Goal: Complete application form

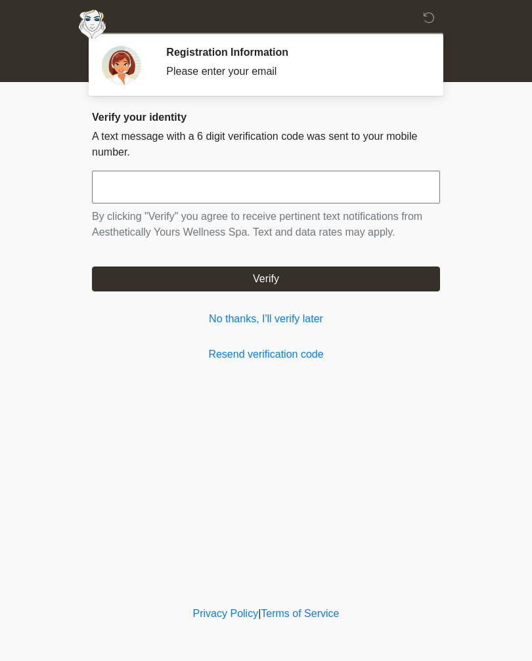
click at [312, 325] on link "No thanks, I'll verify later" at bounding box center [266, 319] width 348 height 16
click at [307, 322] on link "No thanks, I'll verify later" at bounding box center [266, 319] width 348 height 16
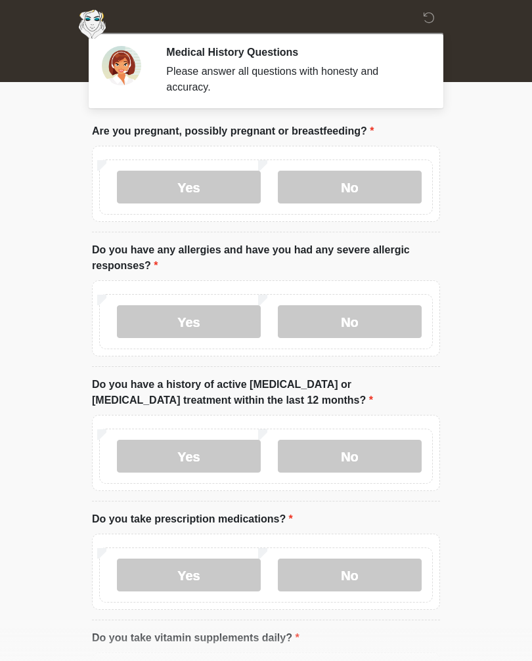
click at [372, 199] on label "No" at bounding box center [350, 187] width 144 height 33
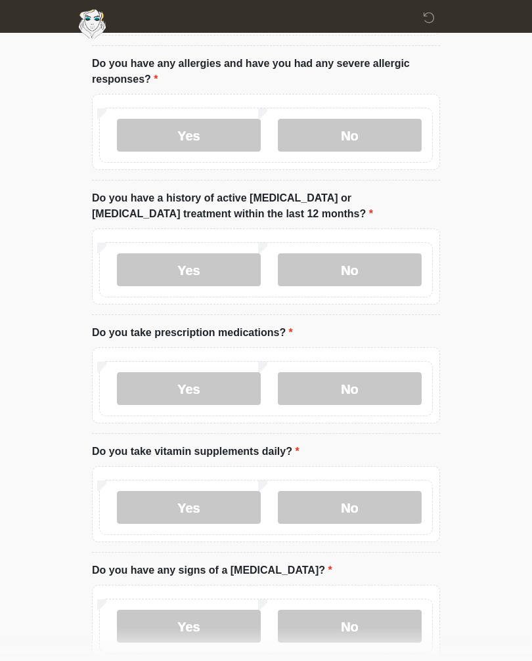
scroll to position [187, 0]
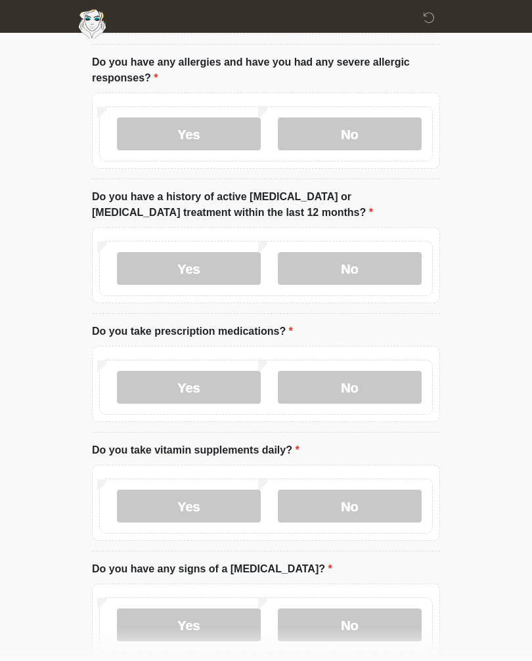
click at [320, 124] on label "No" at bounding box center [350, 134] width 144 height 33
click at [322, 282] on label "No" at bounding box center [350, 268] width 144 height 33
click at [321, 378] on label "No" at bounding box center [350, 387] width 144 height 33
click at [334, 520] on label "No" at bounding box center [350, 506] width 144 height 33
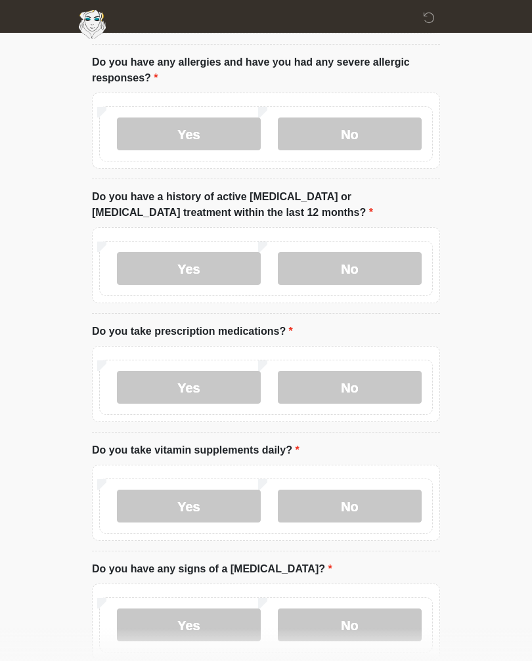
click at [320, 633] on label "No" at bounding box center [350, 625] width 144 height 33
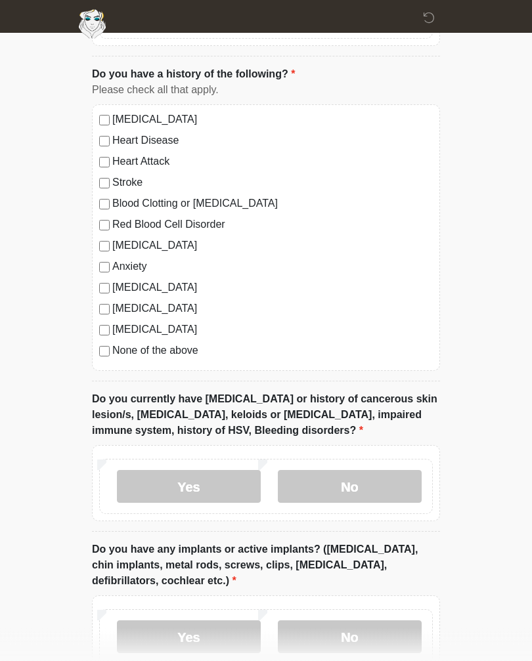
scroll to position [826, 0]
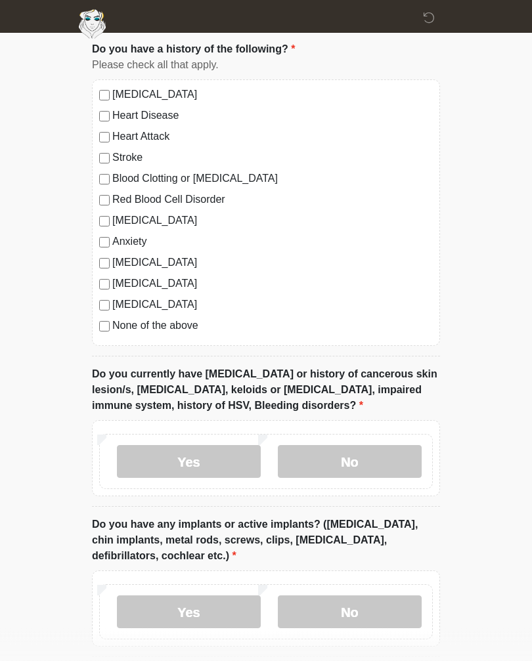
click at [324, 459] on label "No" at bounding box center [350, 462] width 144 height 33
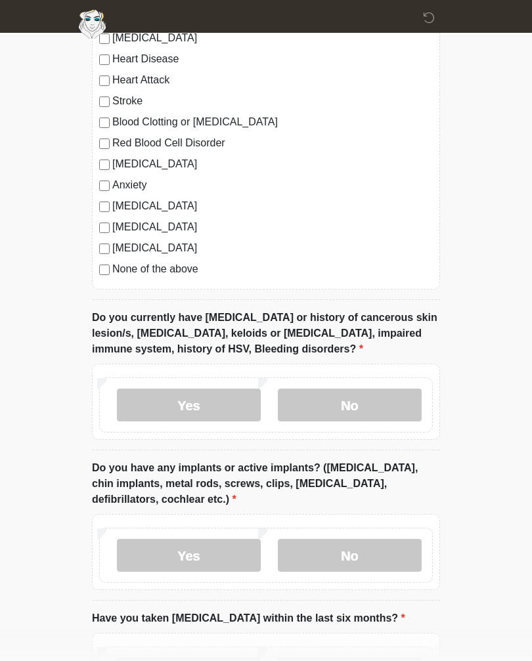
scroll to position [896, 0]
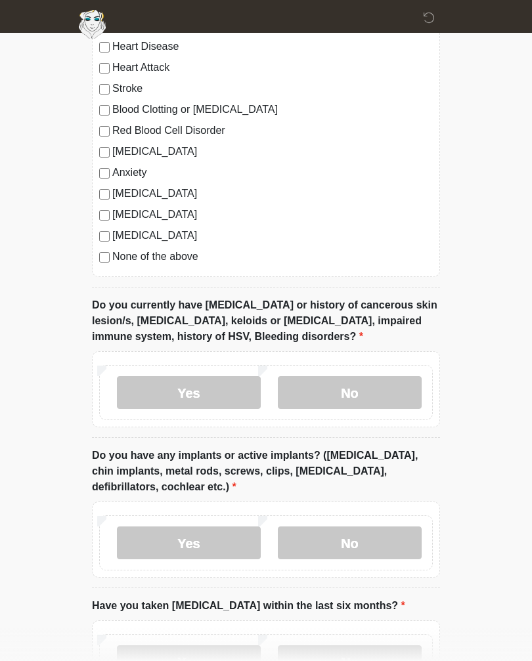
click at [305, 527] on label "No" at bounding box center [350, 543] width 144 height 33
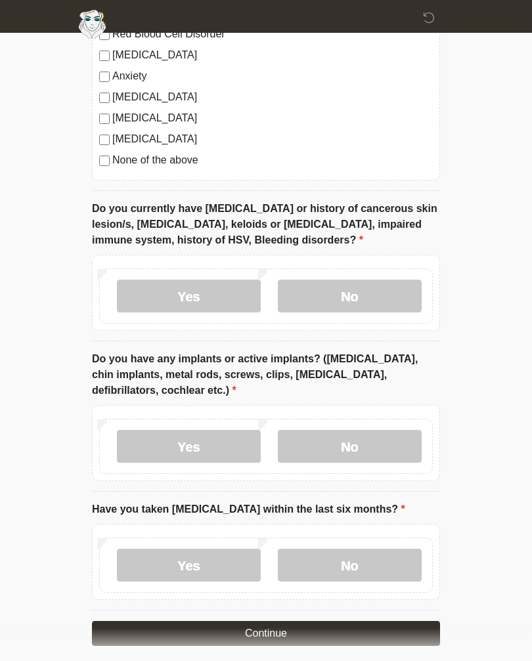
scroll to position [1023, 0]
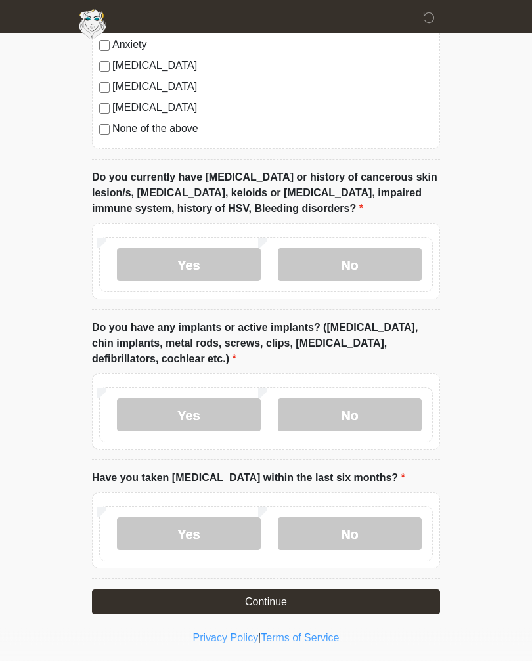
click at [324, 531] on label "No" at bounding box center [350, 534] width 144 height 33
click at [225, 592] on button "Continue" at bounding box center [266, 602] width 348 height 25
click at [200, 596] on button "Continue" at bounding box center [266, 602] width 348 height 25
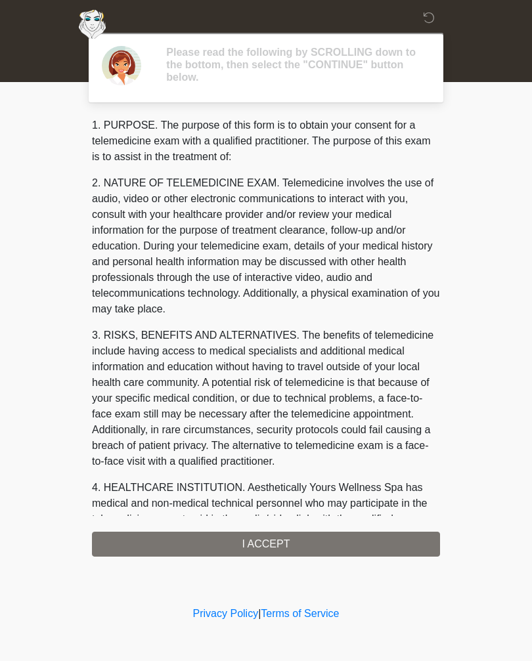
scroll to position [0, 0]
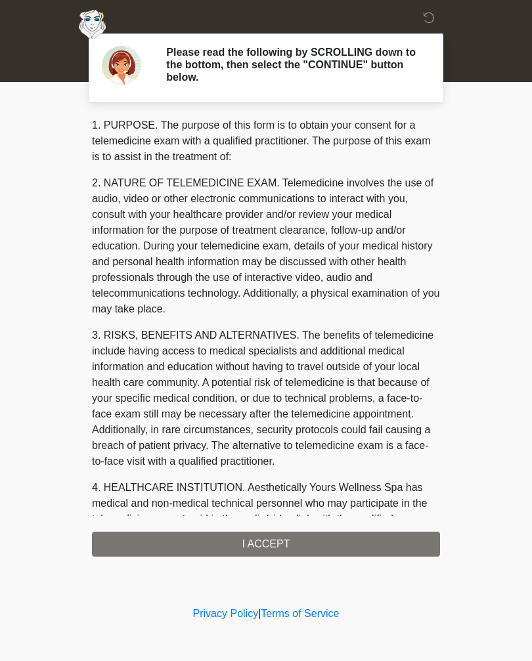
click at [164, 539] on div "1. PURPOSE. The purpose of this form is to obtain your consent for a telemedici…" at bounding box center [266, 337] width 348 height 439
click at [167, 546] on div "1. PURPOSE. The purpose of this form is to obtain your consent for a telemedici…" at bounding box center [266, 337] width 348 height 439
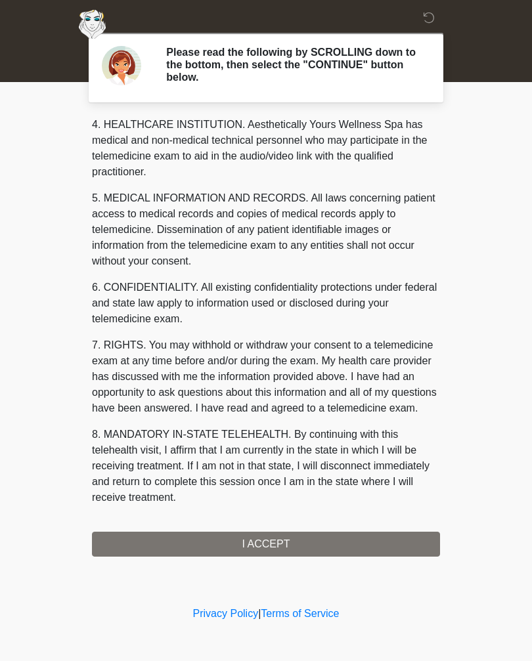
click at [219, 533] on button "I ACCEPT" at bounding box center [266, 544] width 348 height 25
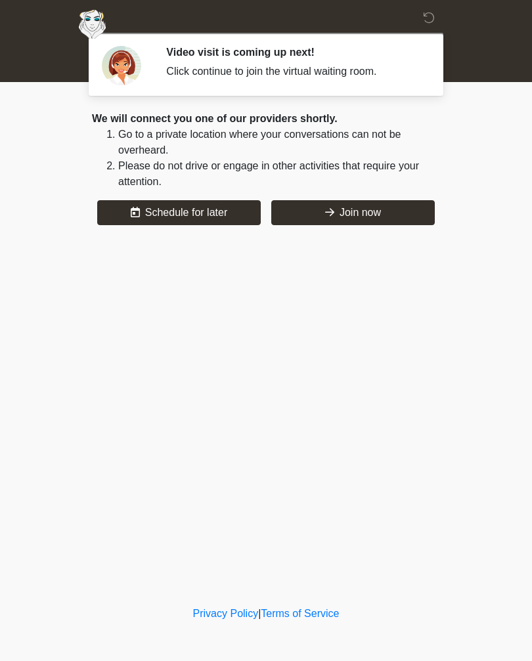
click at [343, 211] on button "Join now" at bounding box center [353, 212] width 164 height 25
click at [391, 214] on button "Join now" at bounding box center [353, 212] width 164 height 25
